Goal: Task Accomplishment & Management: Manage account settings

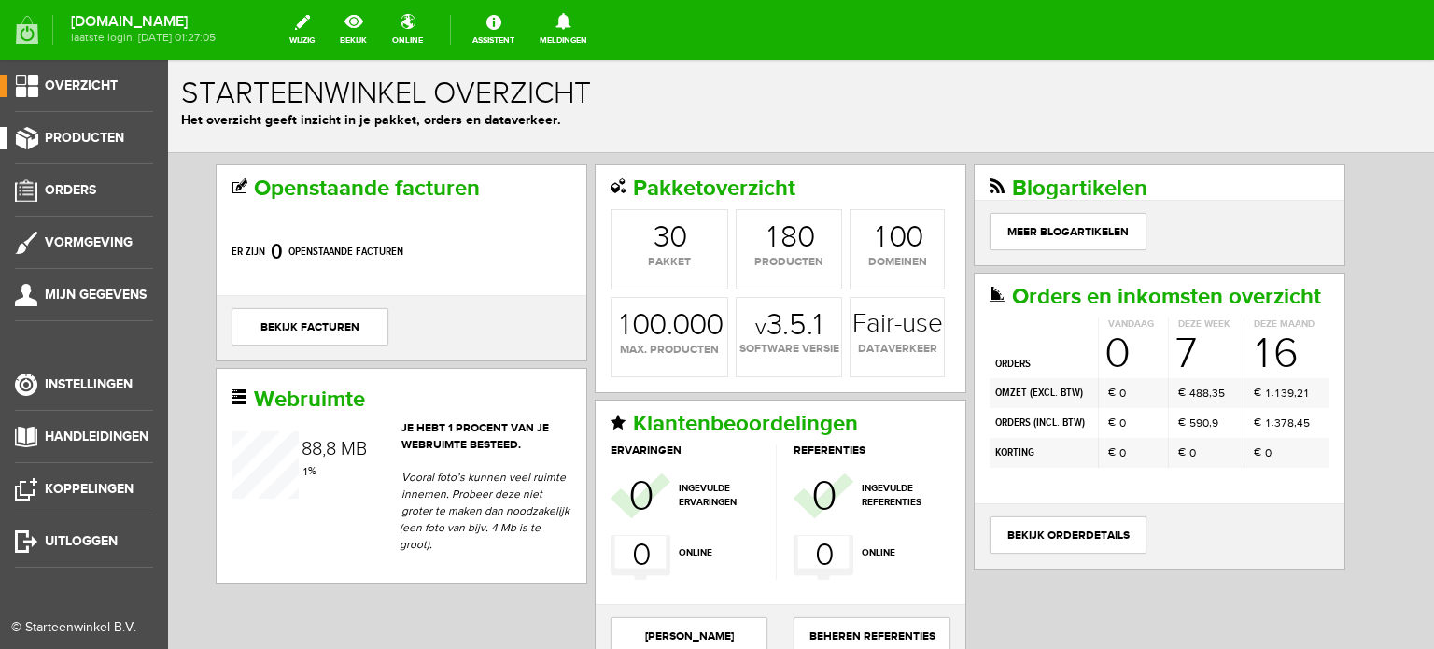
click at [93, 141] on span "Producten" at bounding box center [84, 138] width 79 height 16
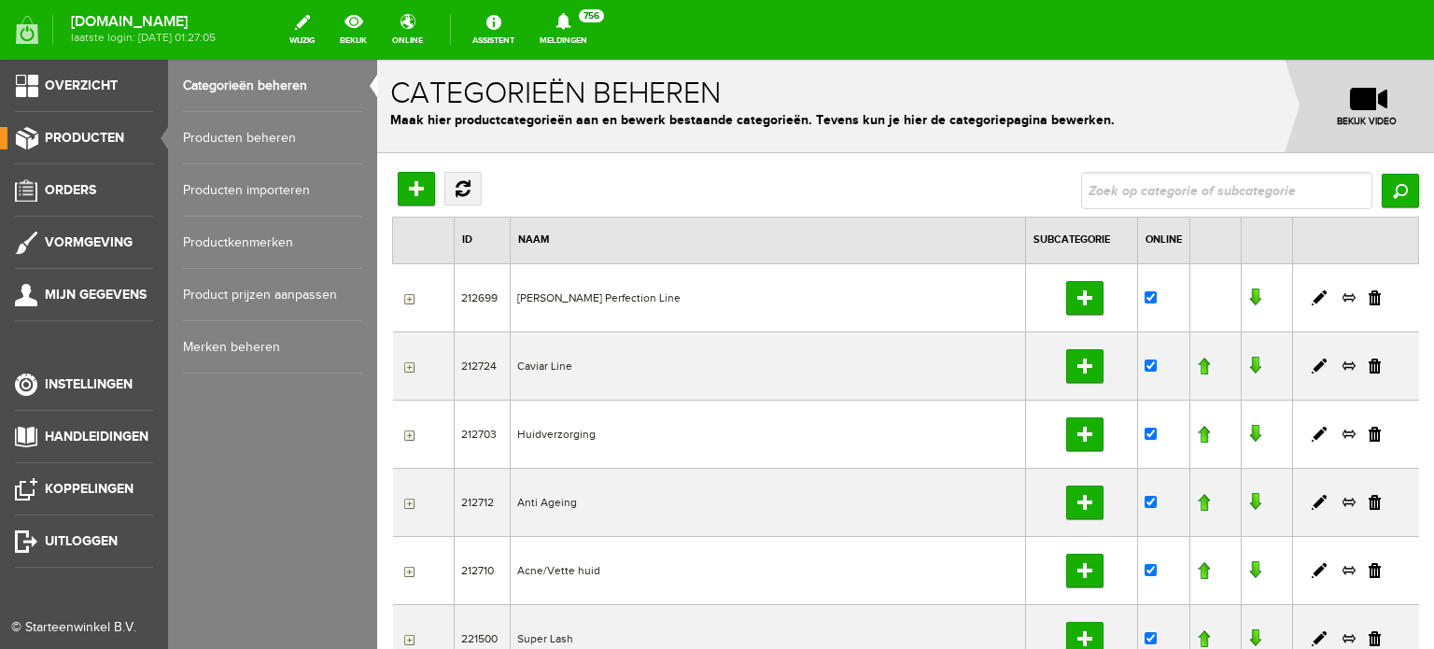
click at [235, 133] on link "Producten beheren" at bounding box center [272, 138] width 179 height 52
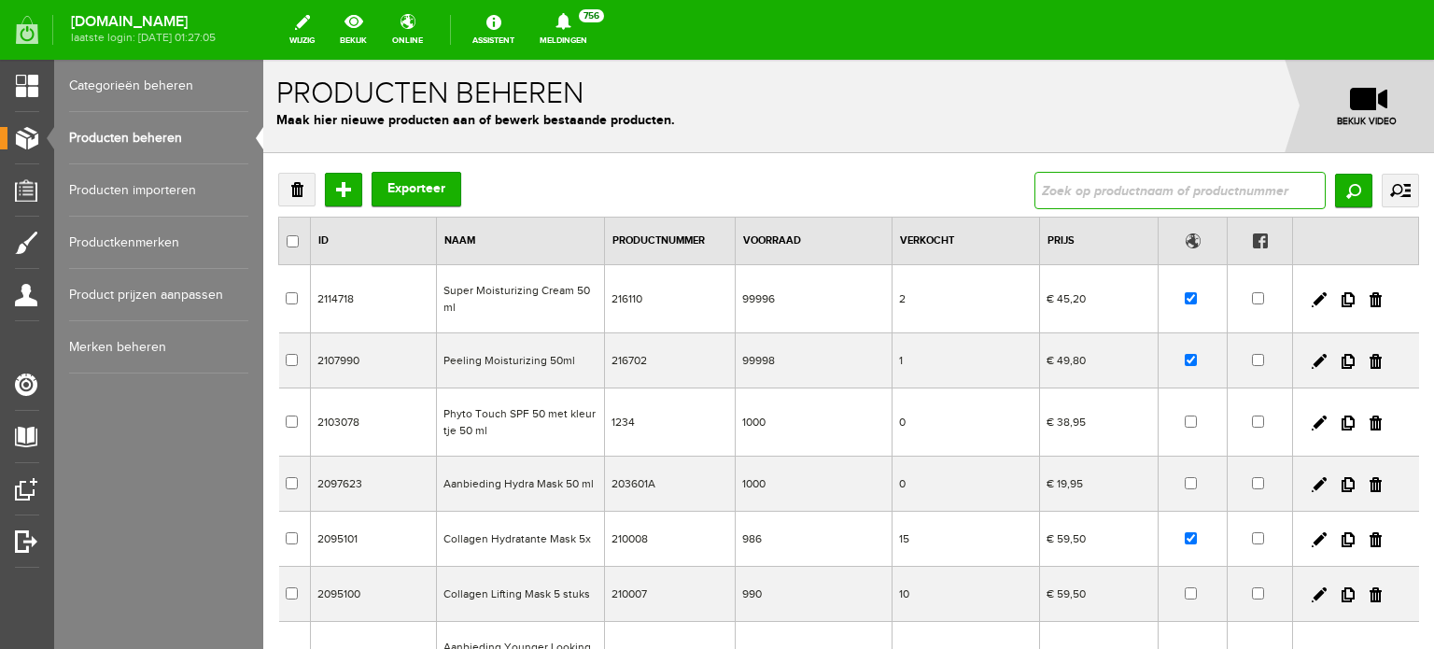
click at [1039, 190] on input "text" at bounding box center [1180, 190] width 291 height 37
type input "special black mask"
click at [1335, 194] on input "Zoeken" at bounding box center [1353, 191] width 37 height 34
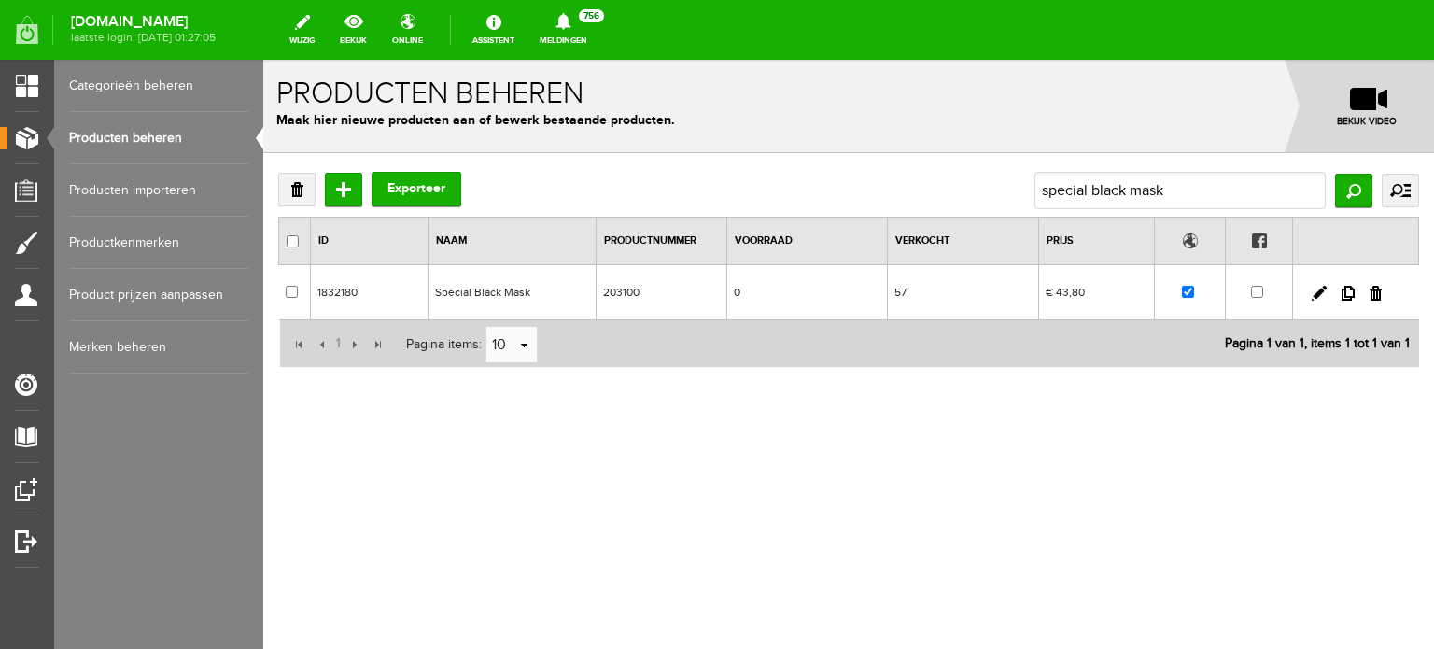
click at [487, 290] on td "Special Black Mask" at bounding box center [512, 292] width 168 height 55
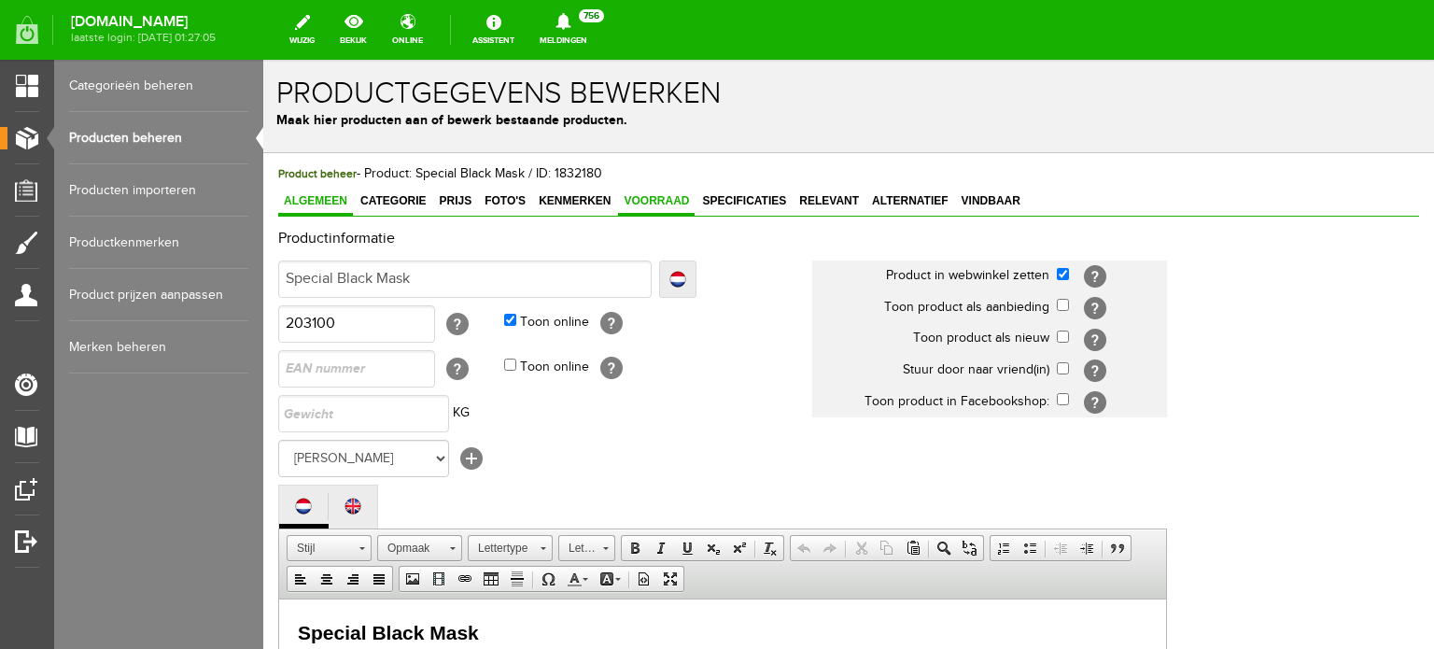
click at [657, 195] on span "Voorraad" at bounding box center [656, 200] width 77 height 13
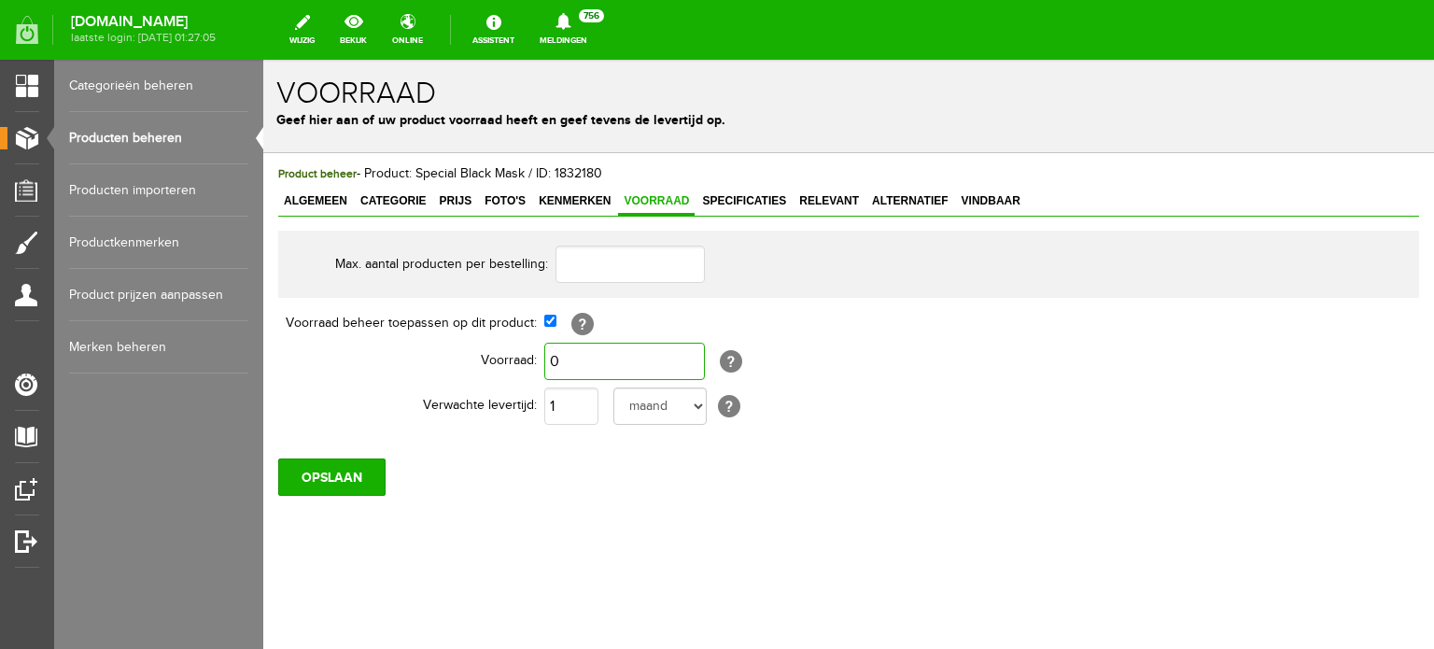
click at [558, 356] on input "0" at bounding box center [624, 361] width 161 height 37
type input "1.000"
click at [697, 410] on select "dag dagen week weken maand maanden jaar jaren werkdagen" at bounding box center [659, 405] width 93 height 37
select select "day"
click at [613, 387] on select "dag dagen week weken maand maanden jaar jaren werkdagen" at bounding box center [659, 405] width 93 height 37
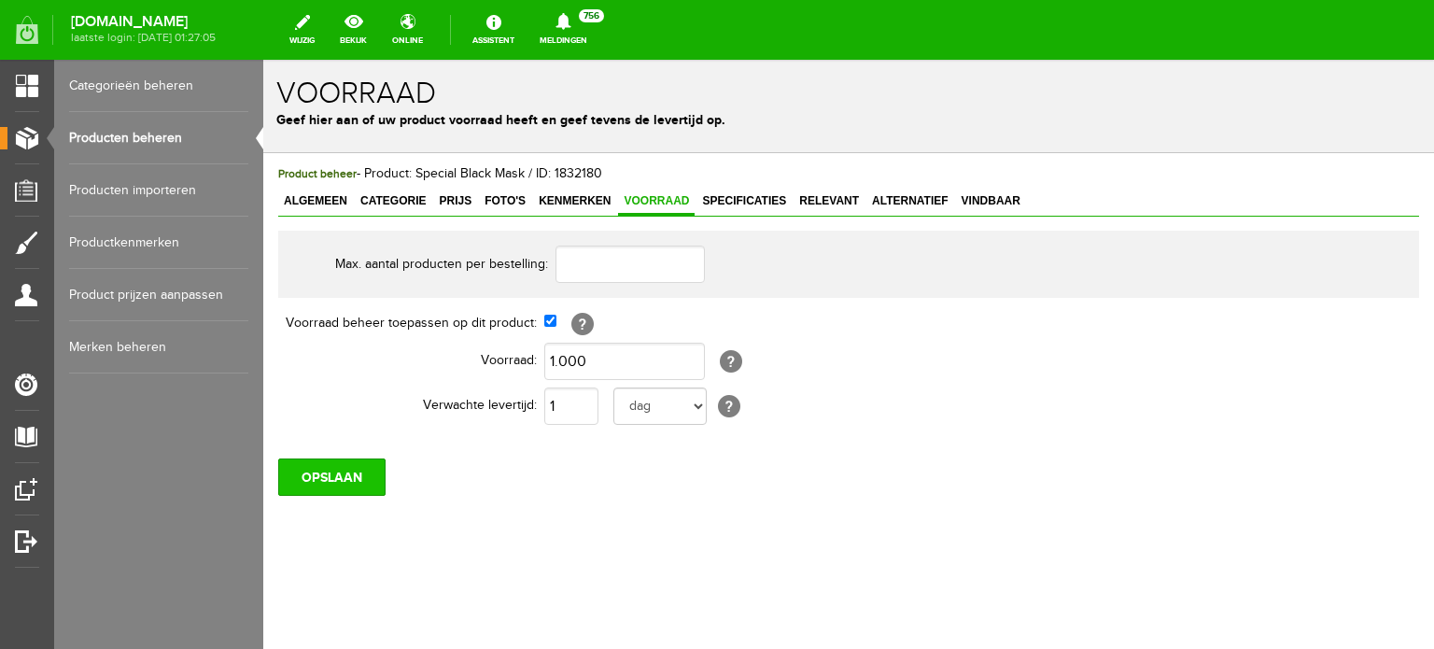
click at [332, 475] on input "OPSLAAN" at bounding box center [331, 476] width 107 height 37
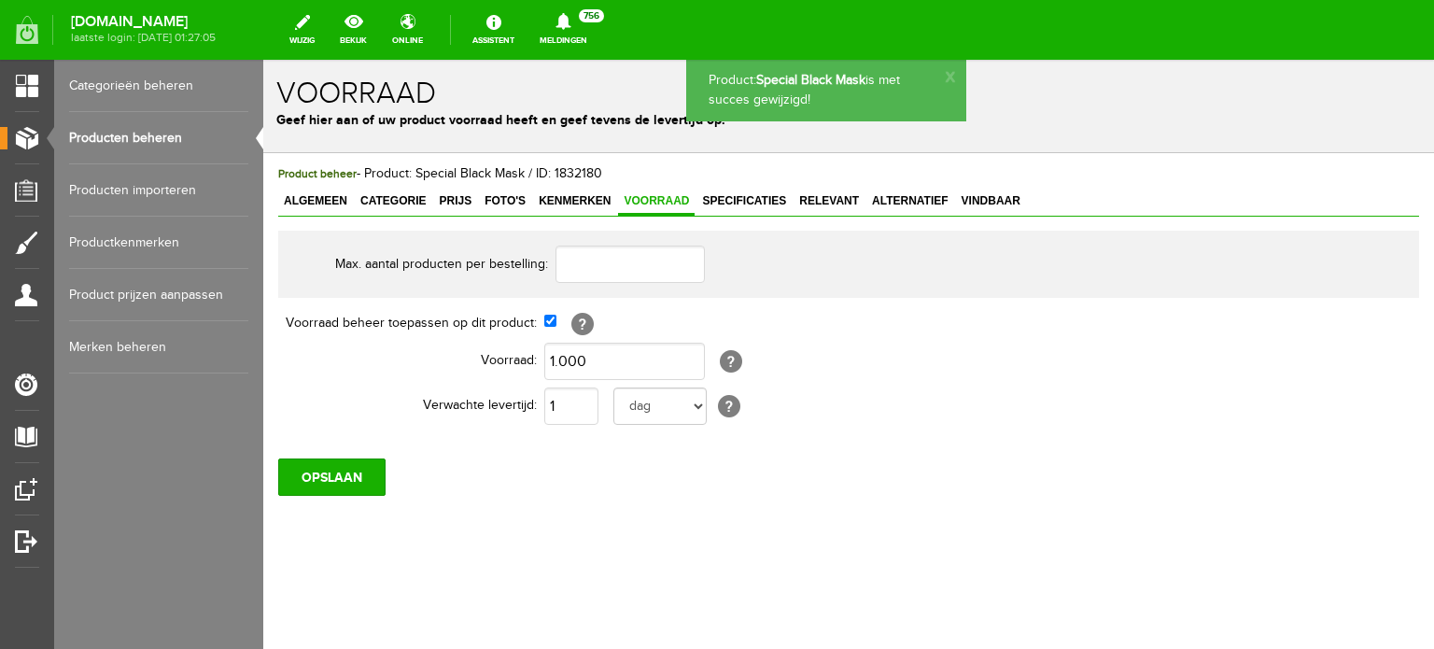
click at [151, 137] on link "Producten beheren" at bounding box center [158, 138] width 179 height 52
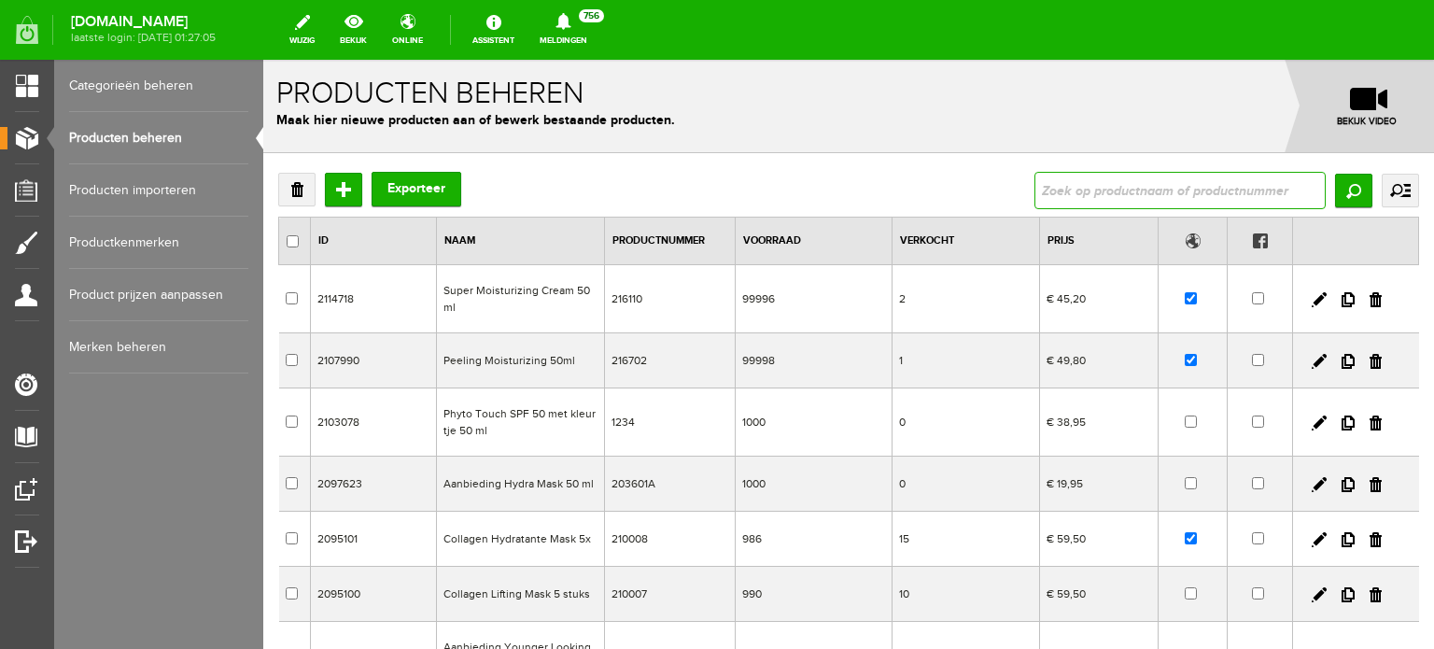
click at [1050, 190] on input "text" at bounding box center [1180, 190] width 291 height 37
type input "gel hydratant"
click at [1341, 186] on input "Zoeken" at bounding box center [1353, 191] width 37 height 34
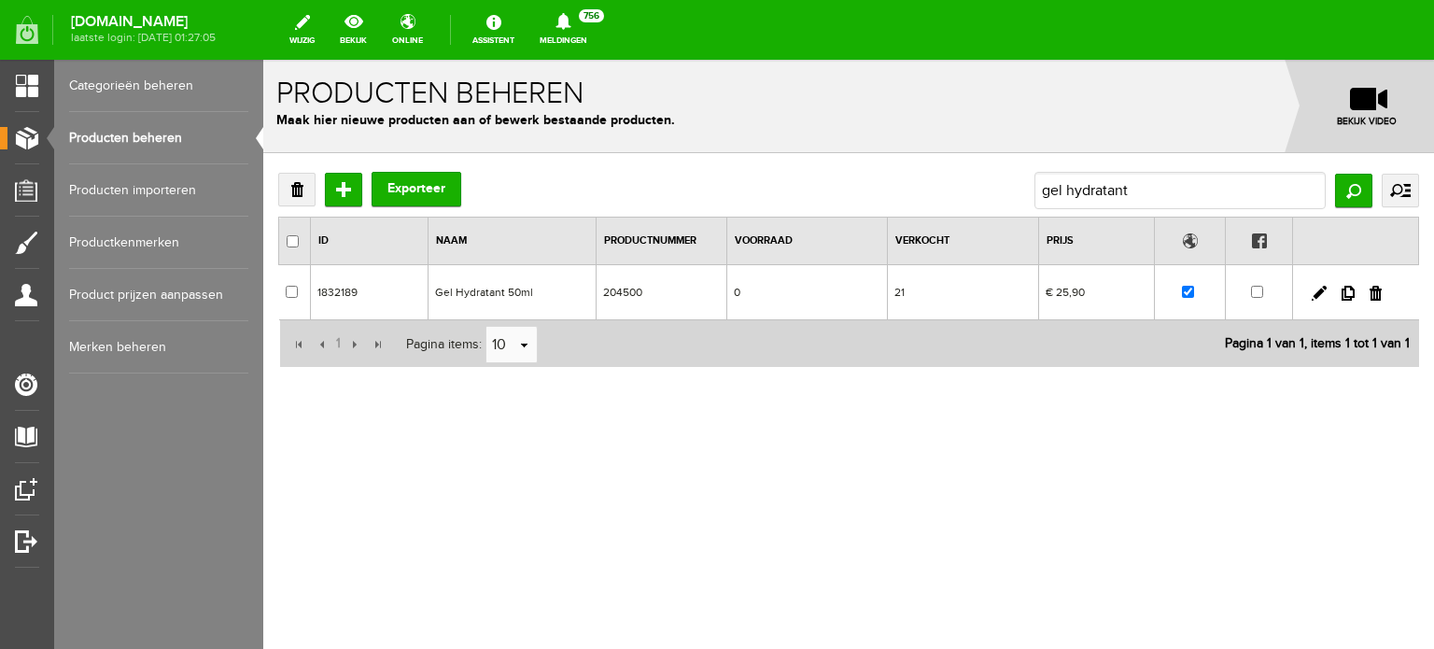
click at [508, 289] on td "Gel Hydratant 50ml" at bounding box center [512, 292] width 168 height 55
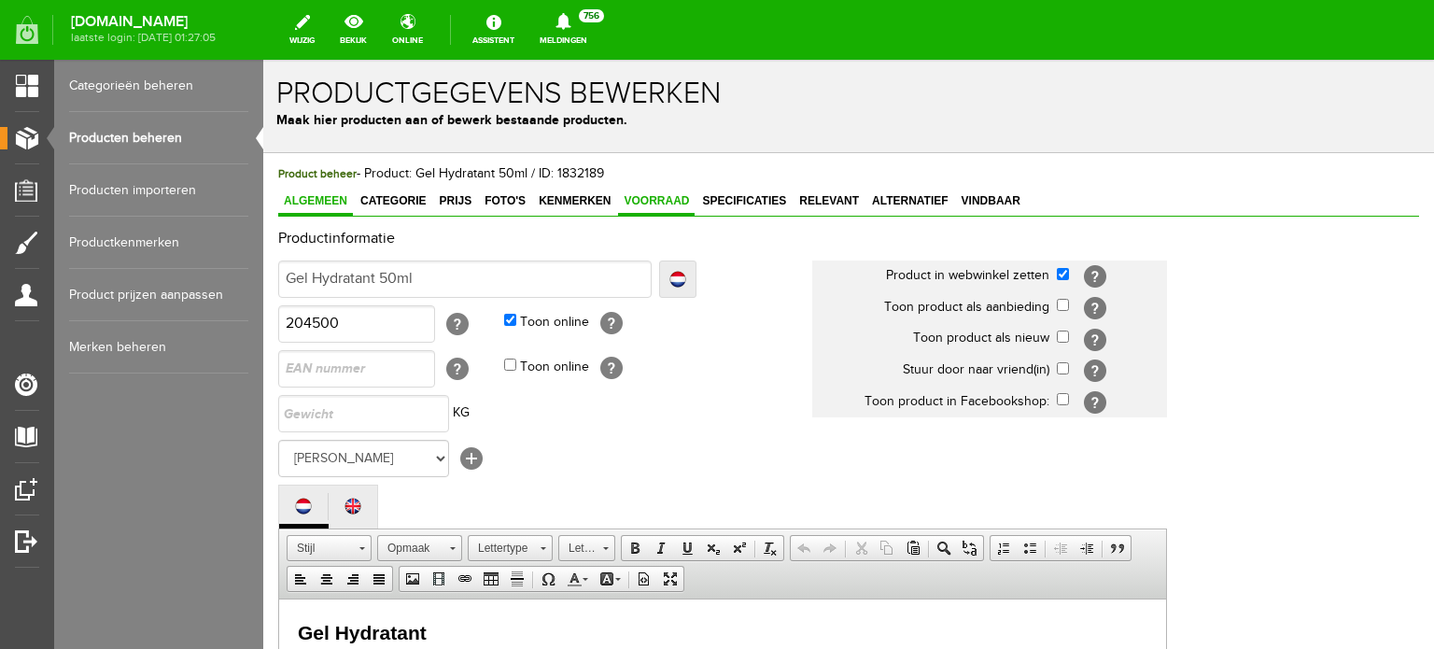
click at [662, 200] on span "Voorraad" at bounding box center [656, 200] width 77 height 13
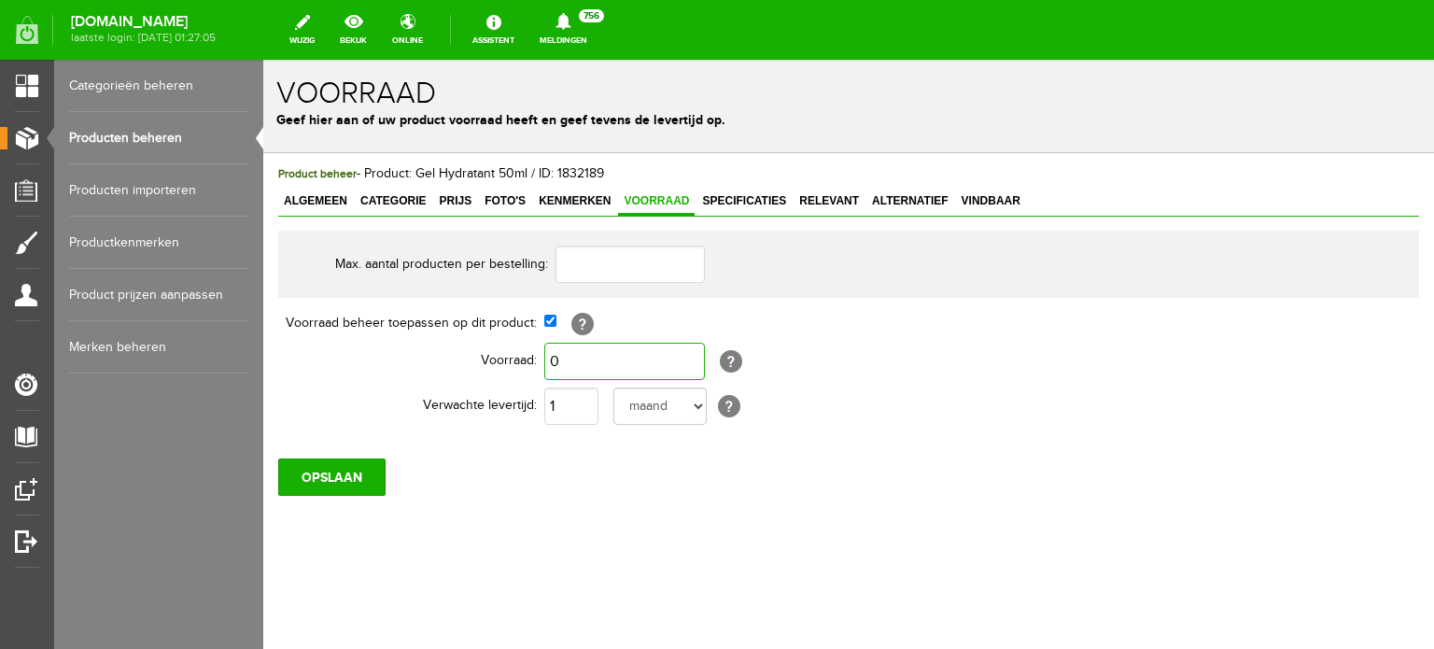
click at [566, 359] on input "0" at bounding box center [624, 361] width 161 height 37
type input "1.000"
click at [702, 414] on select "dag dagen week weken maand maanden jaar jaren werkdagen" at bounding box center [659, 405] width 93 height 37
select select "day"
click at [613, 387] on select "dag dagen week weken maand maanden jaar jaren werkdagen" at bounding box center [659, 405] width 93 height 37
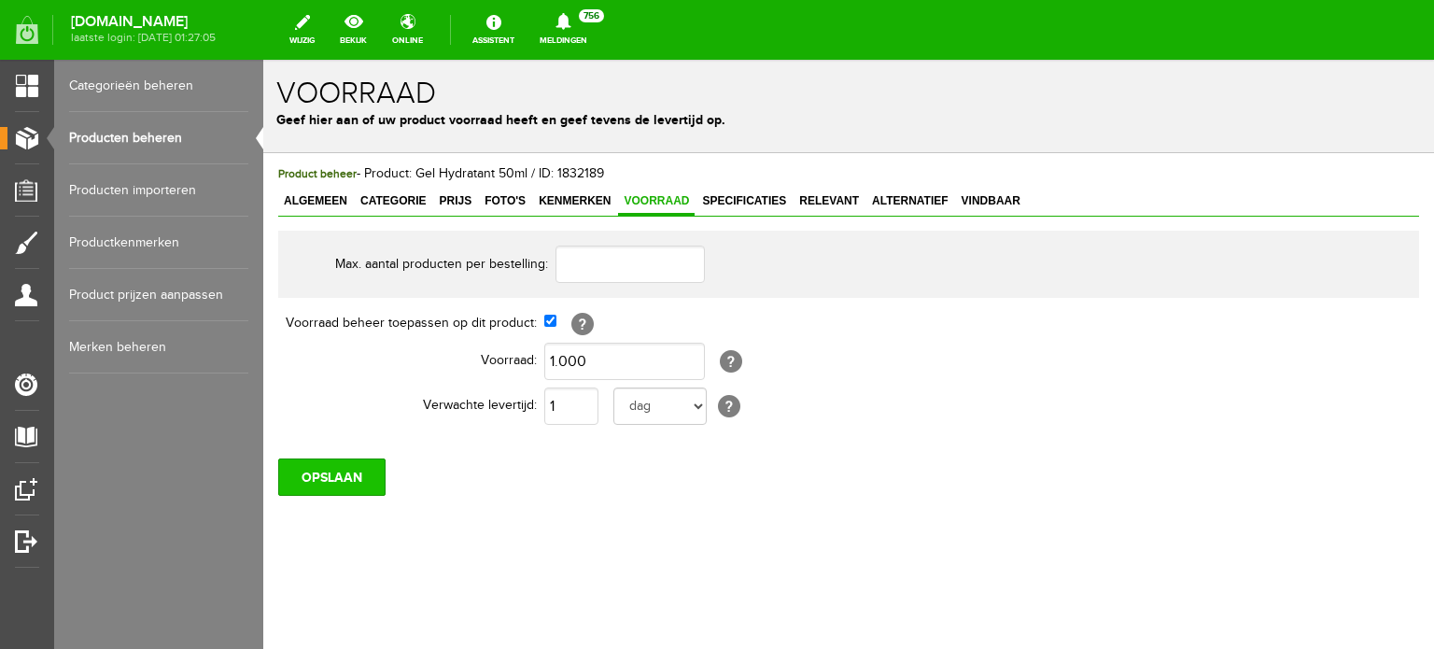
click at [330, 470] on input "OPSLAAN" at bounding box center [331, 476] width 107 height 37
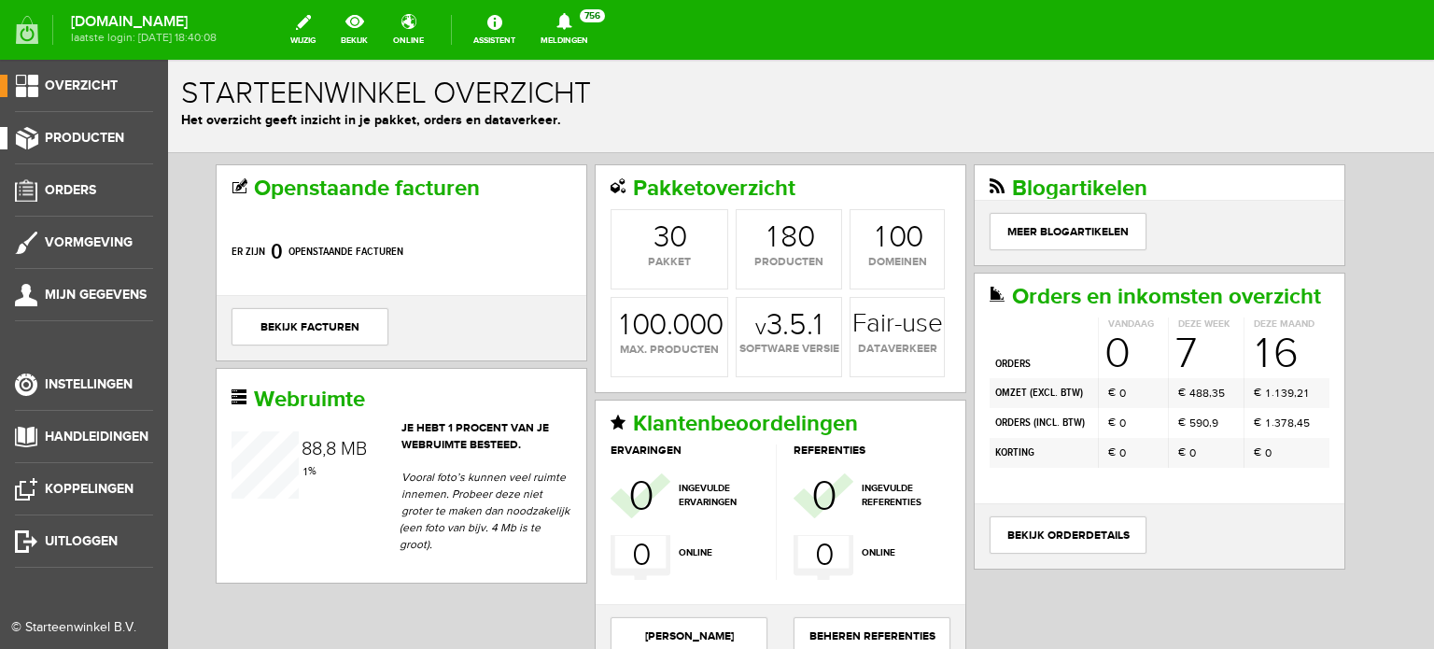
click at [106, 138] on span "Producten" at bounding box center [84, 138] width 79 height 16
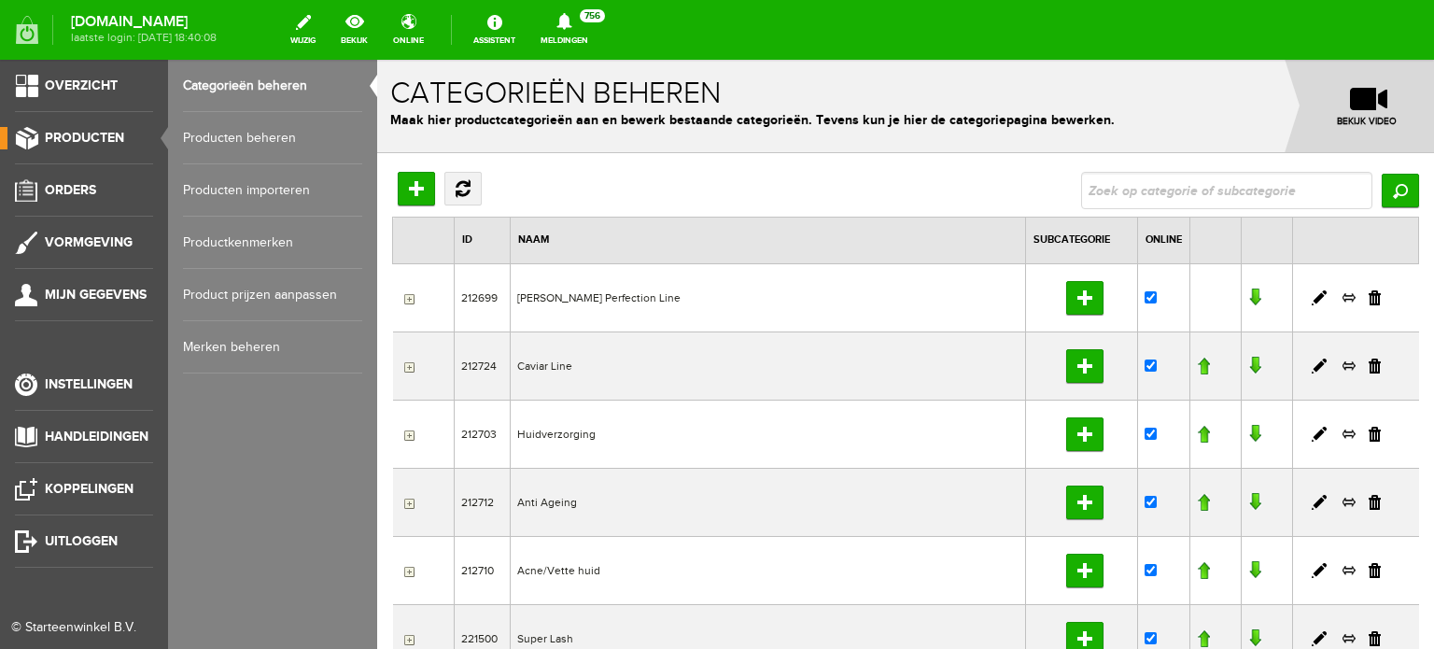
click at [248, 135] on link "Producten beheren" at bounding box center [272, 138] width 179 height 52
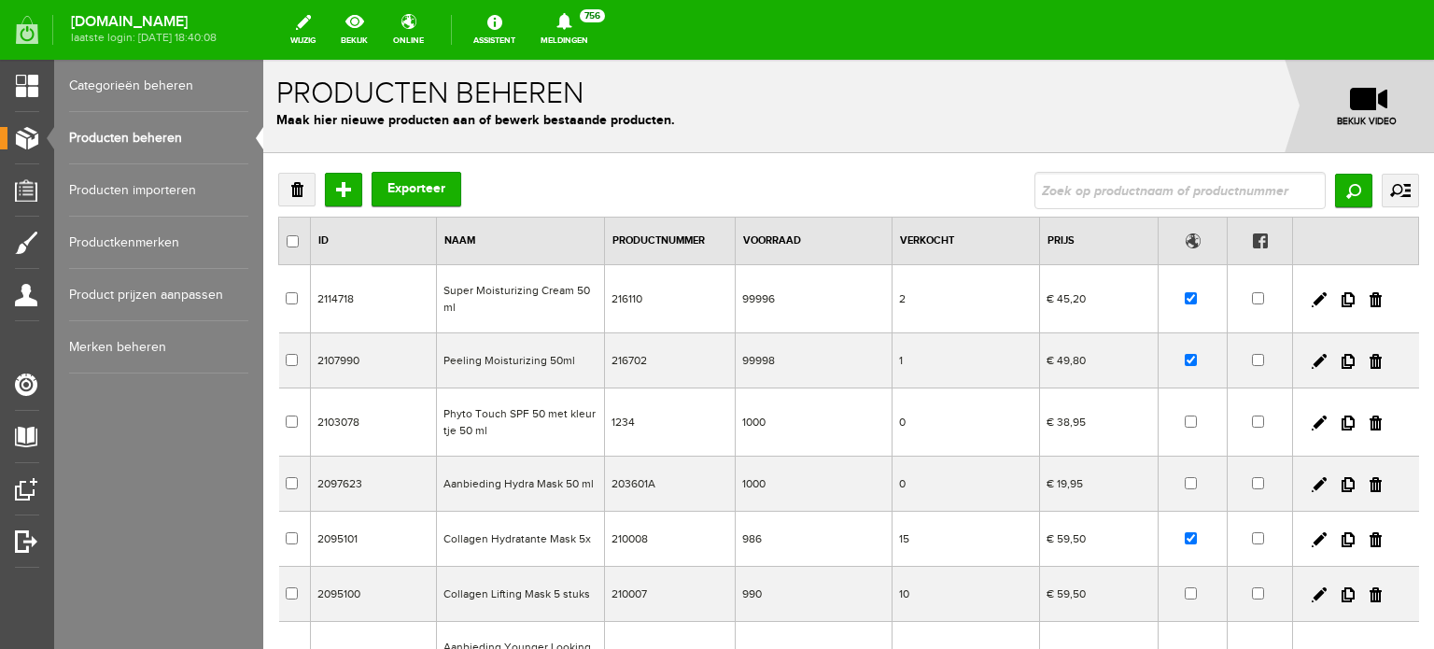
click at [1035, 194] on input "text" at bounding box center [1180, 190] width 291 height 37
type input "time management"
click at [1337, 186] on input "Zoeken" at bounding box center [1353, 191] width 37 height 34
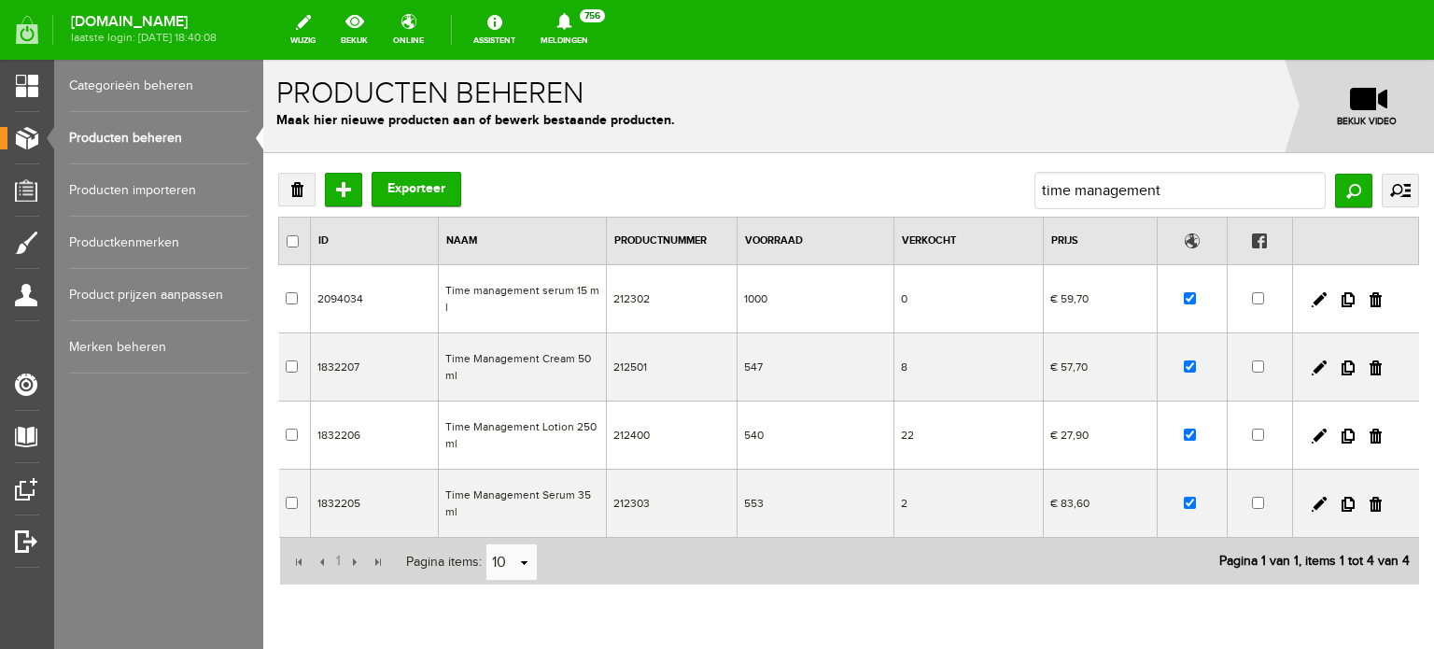
click at [500, 414] on td "Time Management Lotion 250ml" at bounding box center [522, 435] width 168 height 68
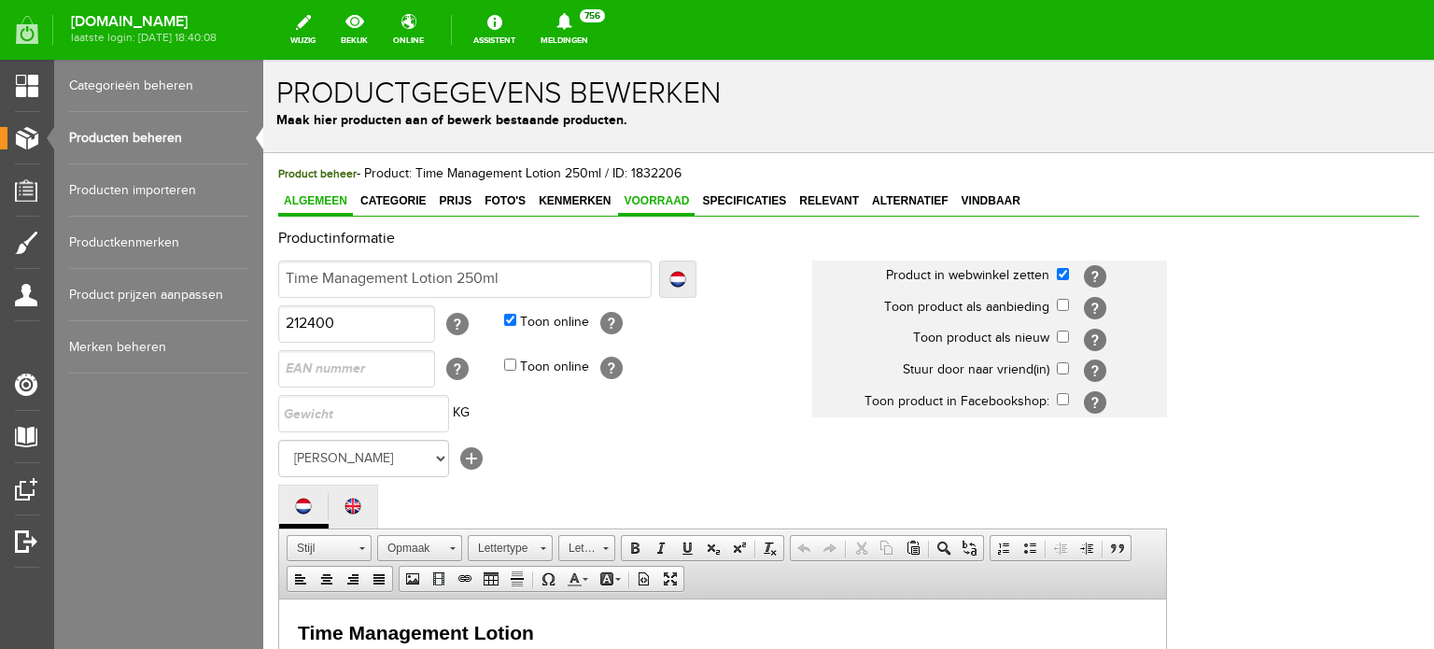
click at [669, 194] on span "Voorraad" at bounding box center [656, 200] width 77 height 13
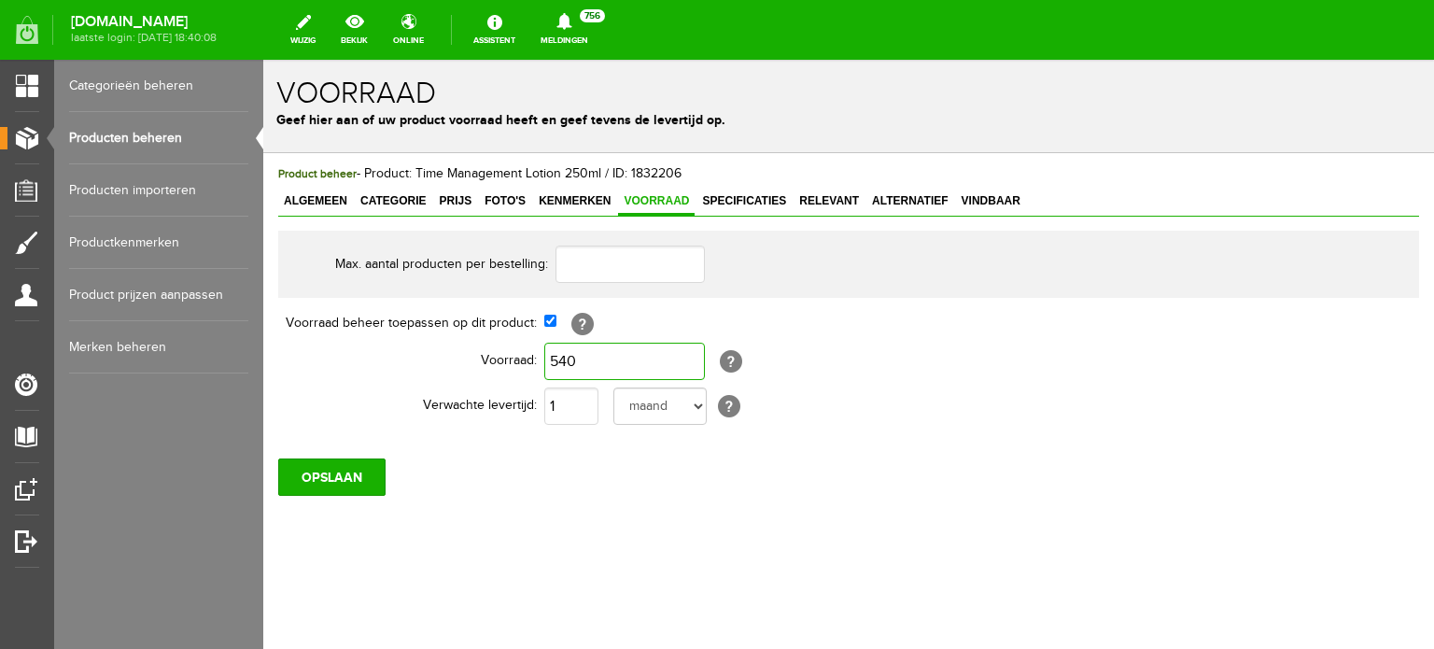
click at [581, 352] on input "540" at bounding box center [624, 361] width 161 height 37
type input "0"
click at [350, 468] on input "OPSLAAN" at bounding box center [331, 476] width 107 height 37
